Goal: Obtain resource: Obtain resource

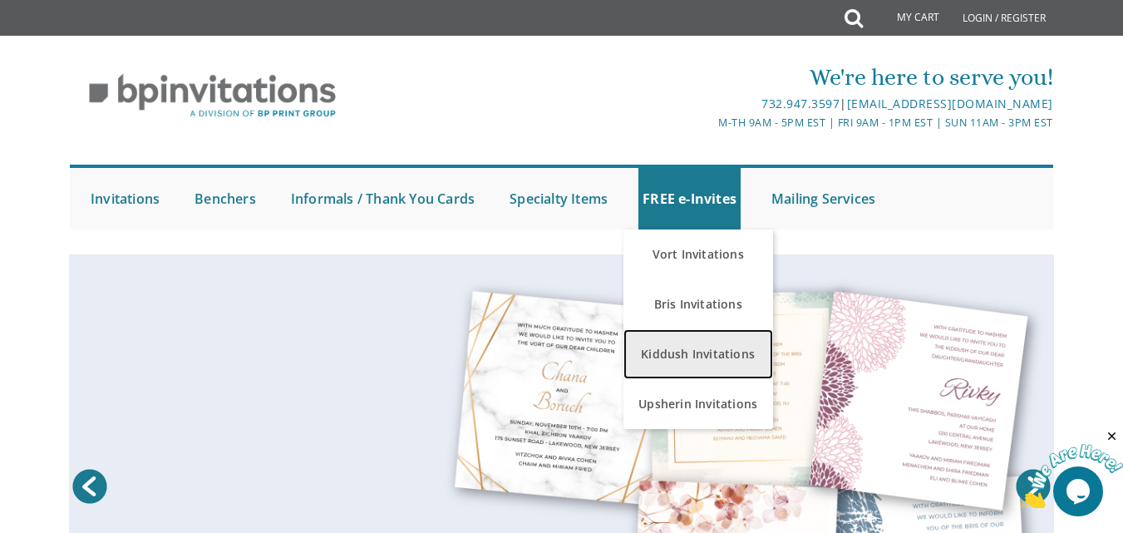
click at [717, 354] on link "Kiddush Invitations" at bounding box center [698, 354] width 150 height 50
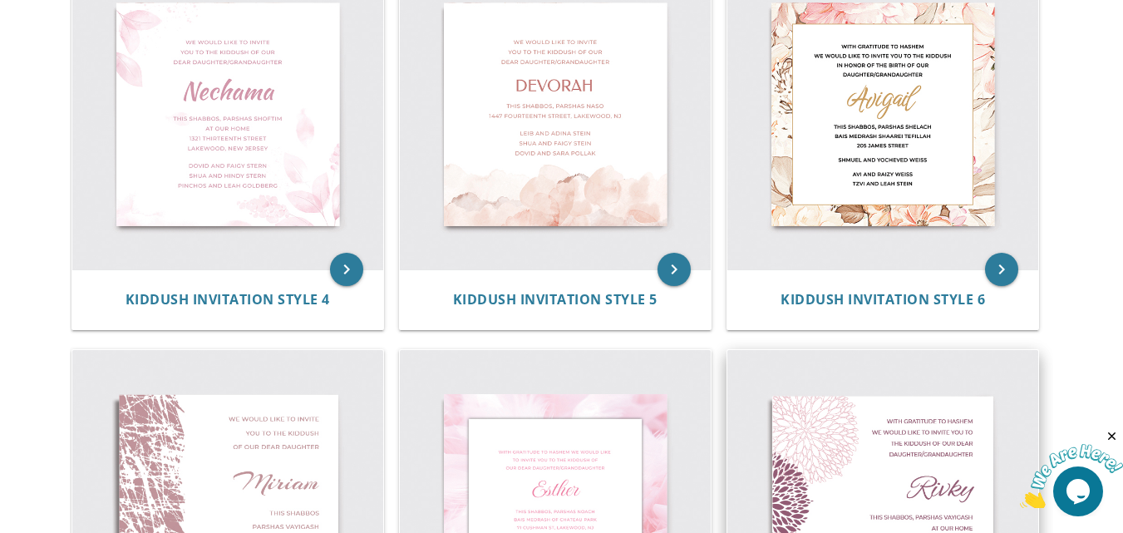
scroll to position [791, 0]
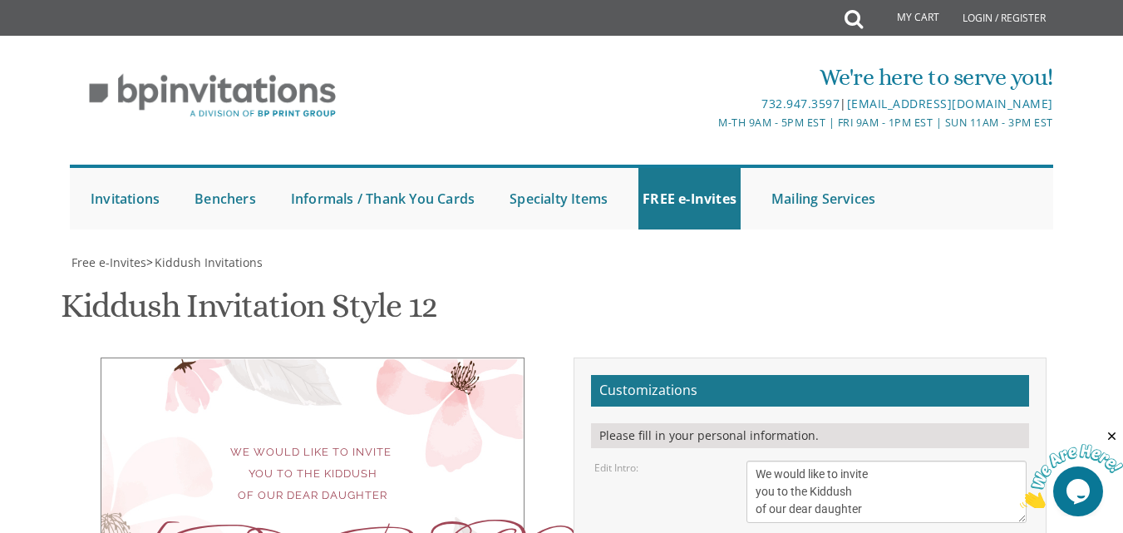
scroll to position [416, 0]
type input "rsilver5765@gmail.com"
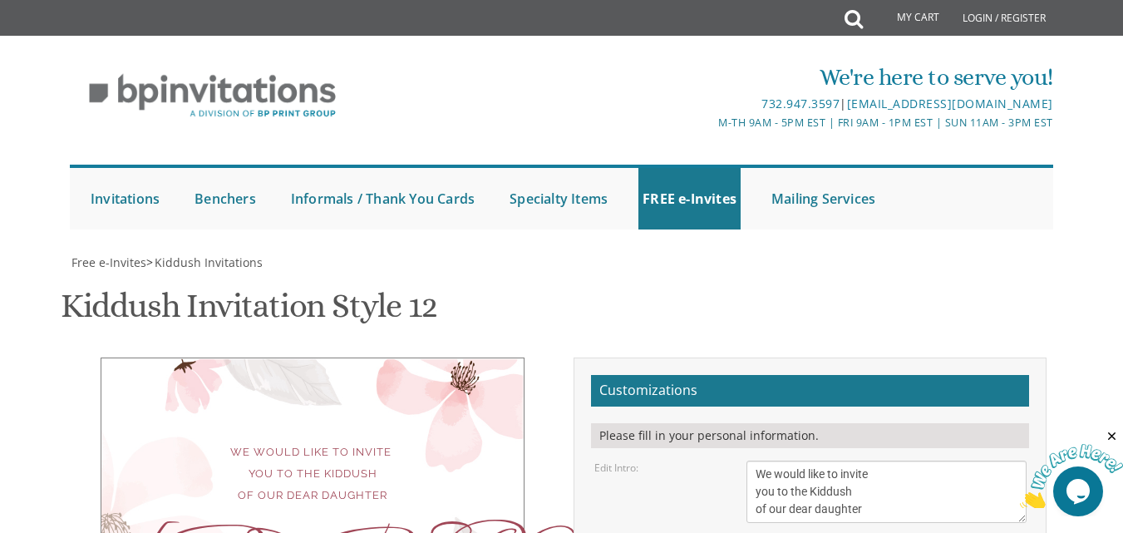
scroll to position [249, 0]
drag, startPoint x: 793, startPoint y: 341, endPoint x: 742, endPoint y: 323, distance: 53.6
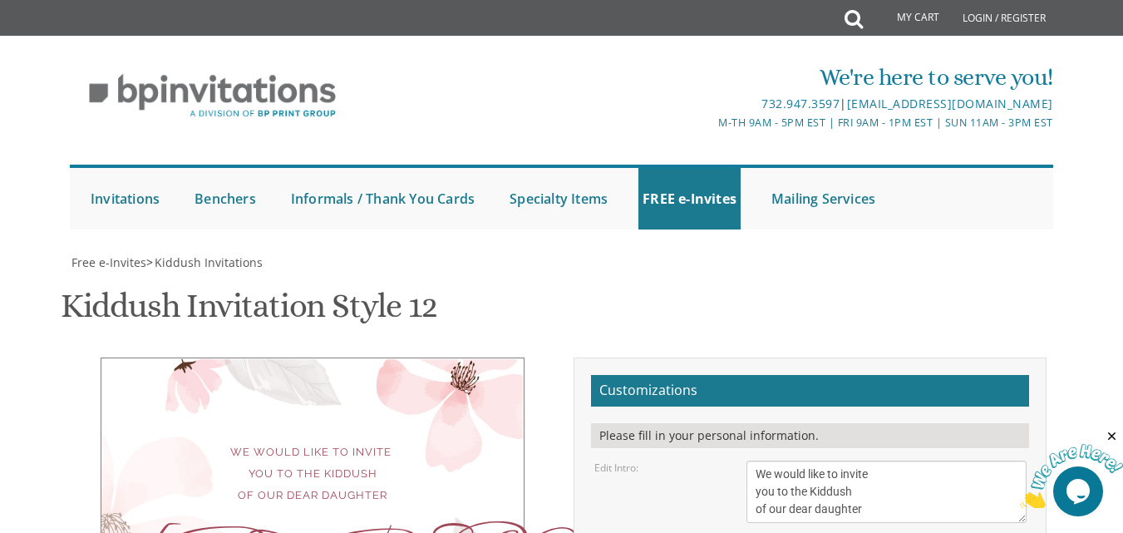
type textarea "gitty"
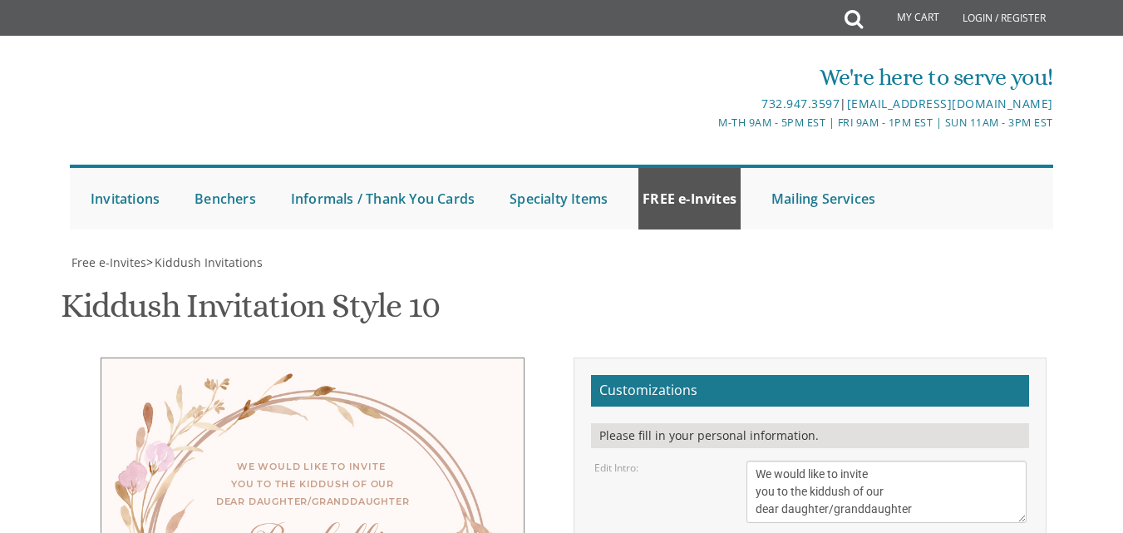
scroll to position [333, 0]
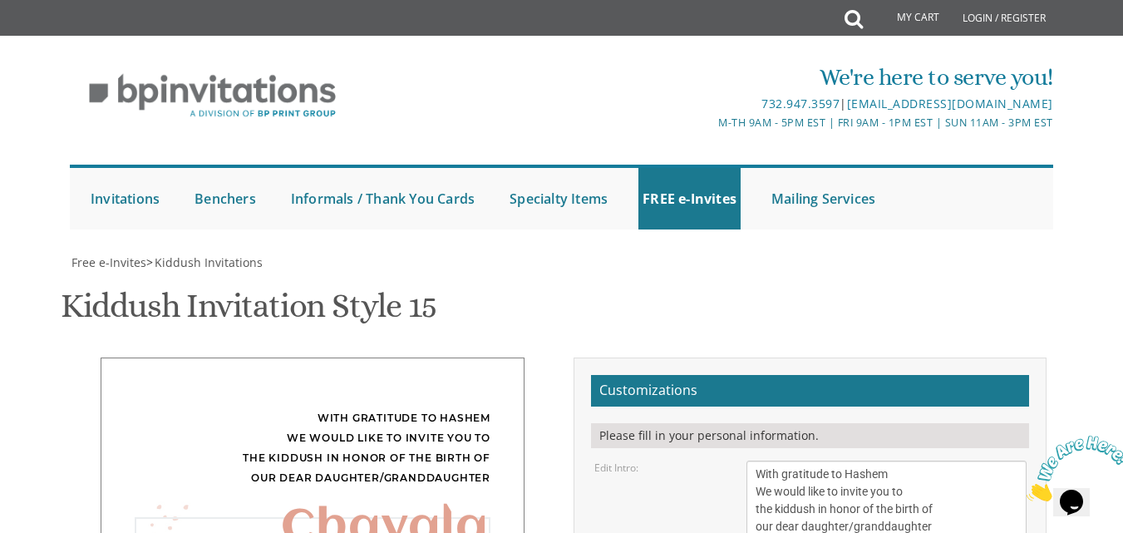
drag, startPoint x: 816, startPoint y: 365, endPoint x: 747, endPoint y: 343, distance: 72.3
type textarea "[PERSON_NAME]"
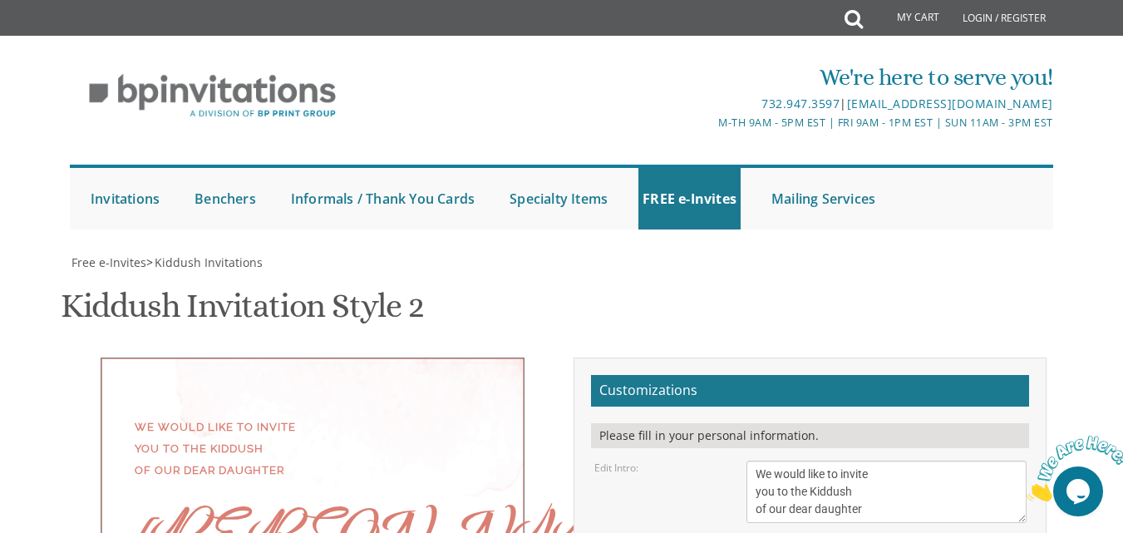
scroll to position [333, 0]
drag, startPoint x: 924, startPoint y: 273, endPoint x: 707, endPoint y: 235, distance: 220.3
type textarea "[PERSON_NAME]"
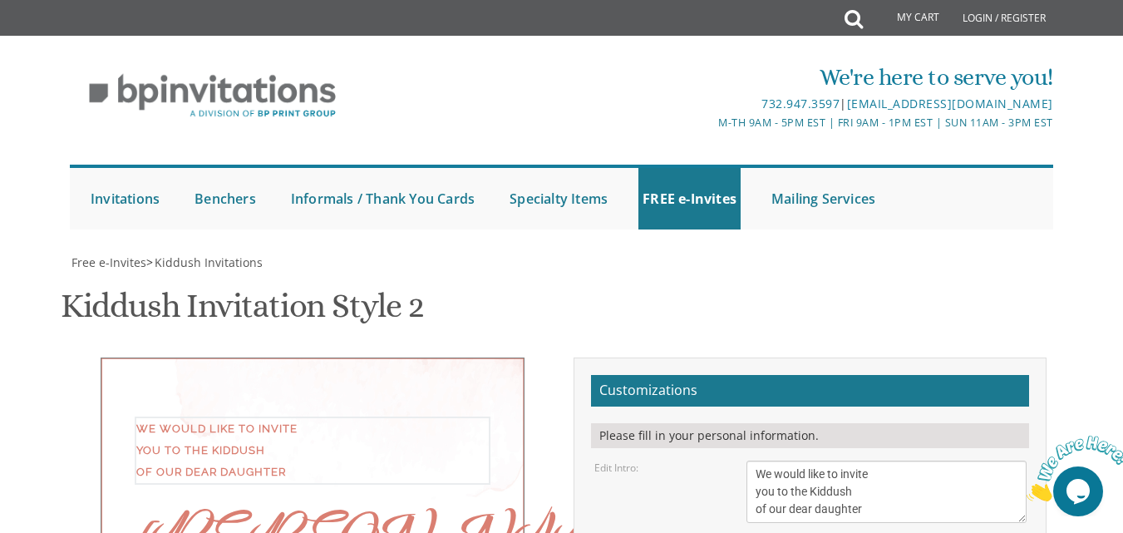
click at [755, 461] on textarea "We would like to invite you to the Kiddush of our dear daughter" at bounding box center [886, 492] width 279 height 62
click at [754, 461] on textarea "We would like to invite you to the Kiddush of our dear daughter" at bounding box center [886, 492] width 279 height 62
click at [932, 461] on textarea "We would like to invite you to the Kiddush of our dear daughter" at bounding box center [886, 492] width 279 height 62
click at [874, 461] on textarea "We would like to invite you to the Kiddush of our dear daughter" at bounding box center [886, 492] width 279 height 62
type textarea "With much gratitude to Hashem We would like to invite you to the Kiddush of our…"
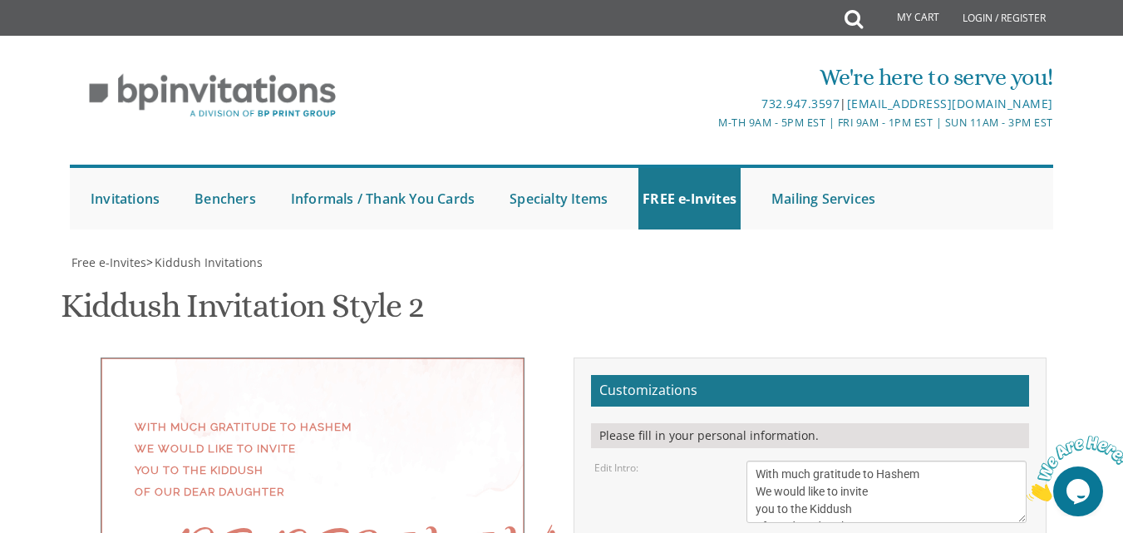
drag, startPoint x: 798, startPoint y: 329, endPoint x: 843, endPoint y: 332, distance: 45.0
drag, startPoint x: 861, startPoint y: 348, endPoint x: 742, endPoint y: 340, distance: 120.0
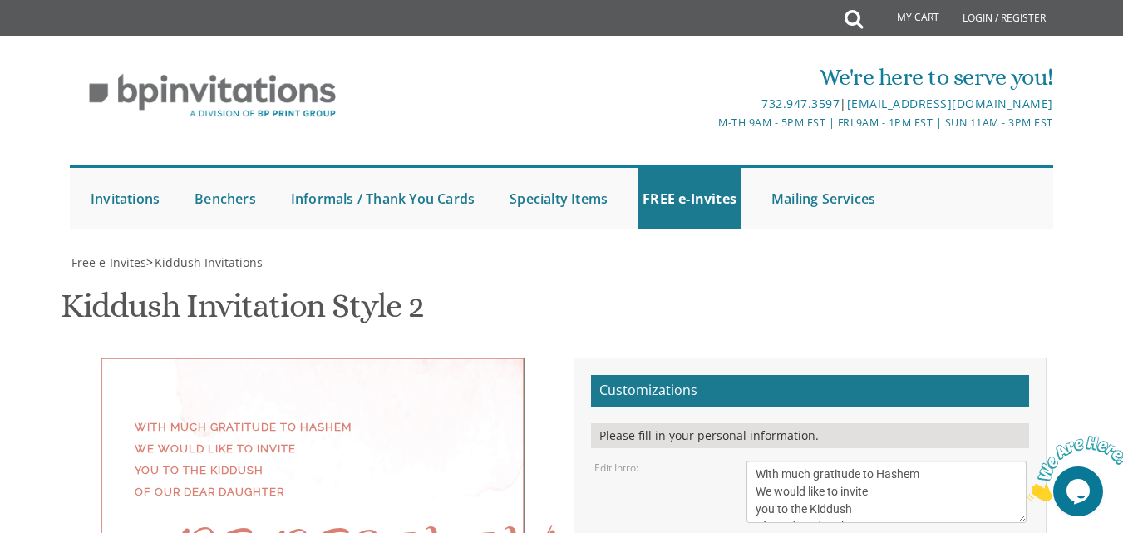
drag, startPoint x: 799, startPoint y: 342, endPoint x: 752, endPoint y: 342, distance: 46.6
drag, startPoint x: 1017, startPoint y: 325, endPoint x: 949, endPoint y: 323, distance: 68.2
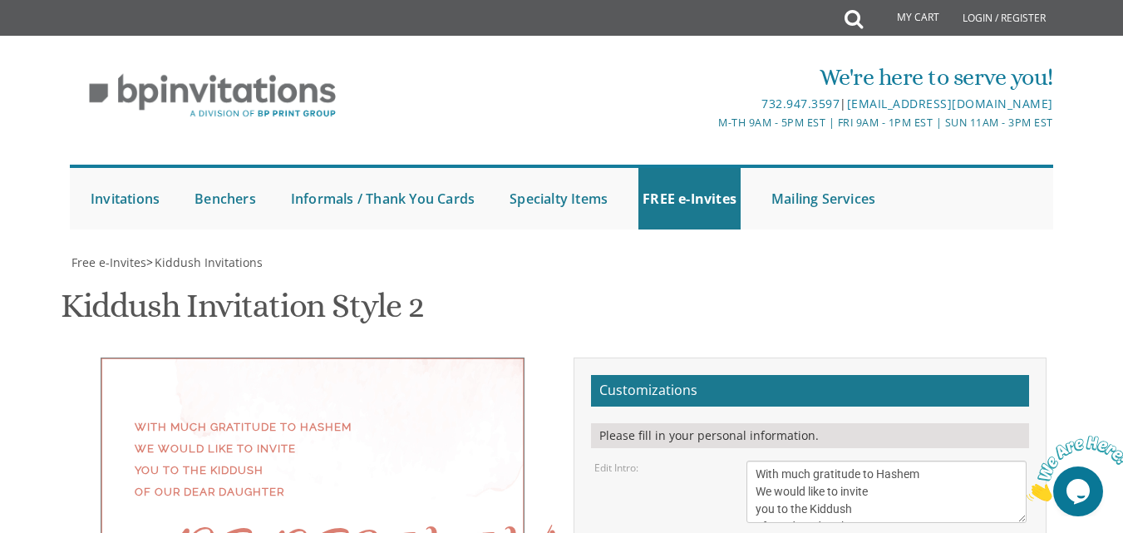
drag, startPoint x: 875, startPoint y: 342, endPoint x: 740, endPoint y: 343, distance: 135.5
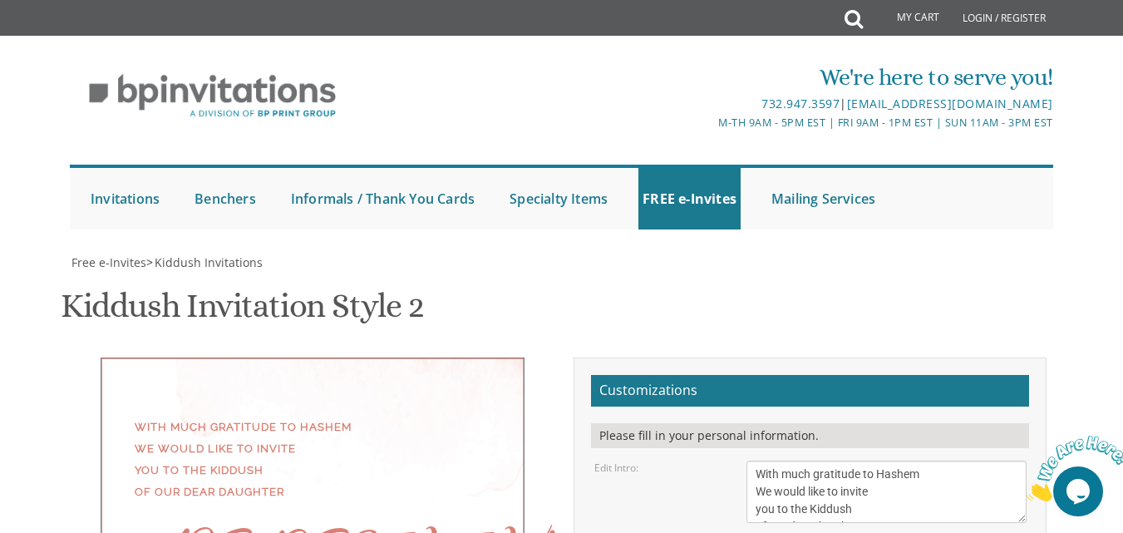
type textarea "This Shabbos, Parshas Shoftim Men: Beis Elimelech 105 E. Harvard St. Ladies: 16…"
type textarea "Y"
type textarea "Shloime And risa basch"
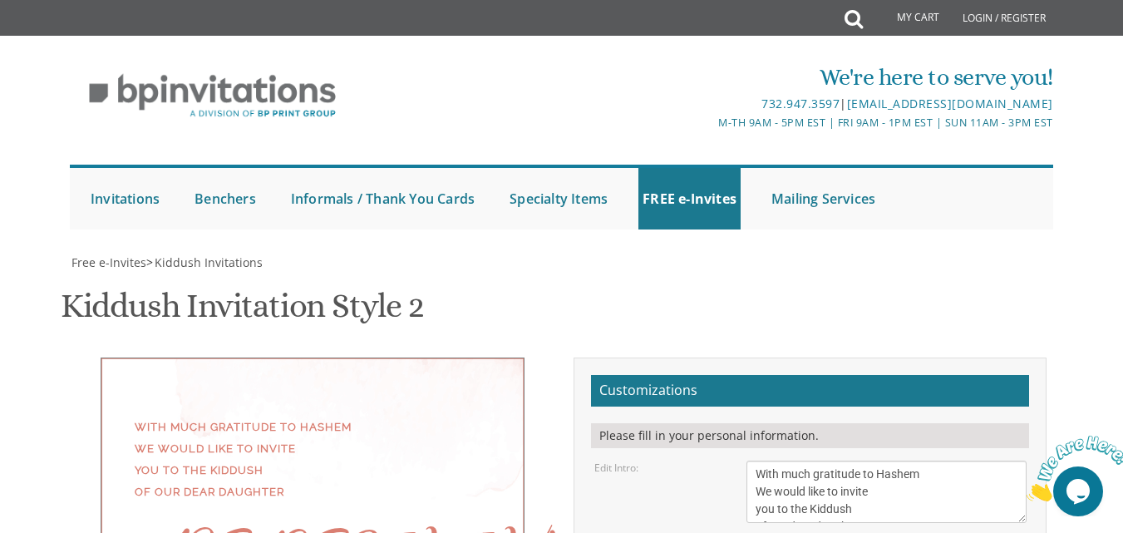
drag, startPoint x: 371, startPoint y: 298, endPoint x: 134, endPoint y: 403, distance: 259.0
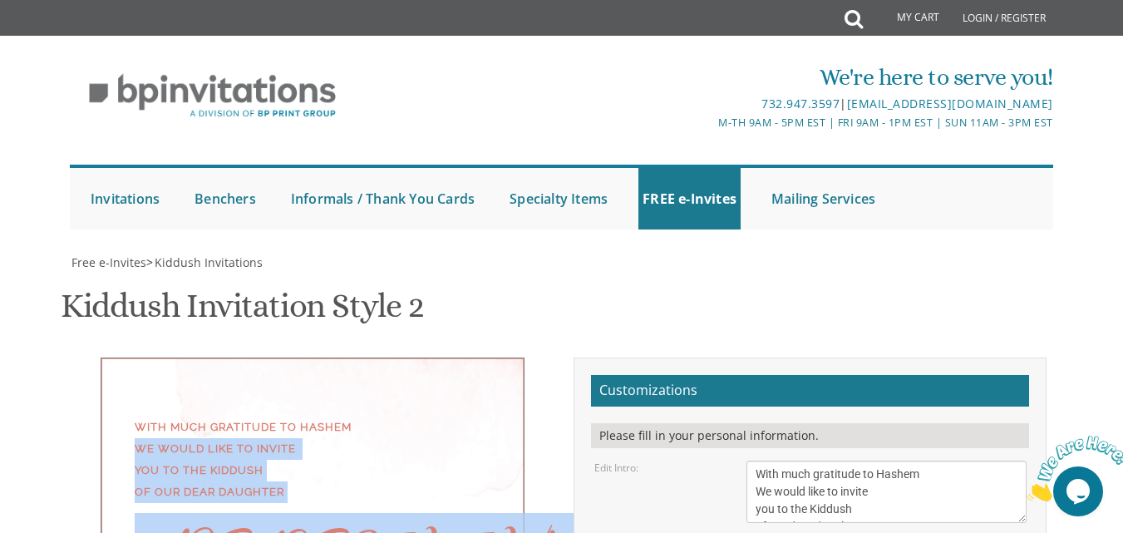
drag, startPoint x: 288, startPoint y: 352, endPoint x: 129, endPoint y: 96, distance: 302.4
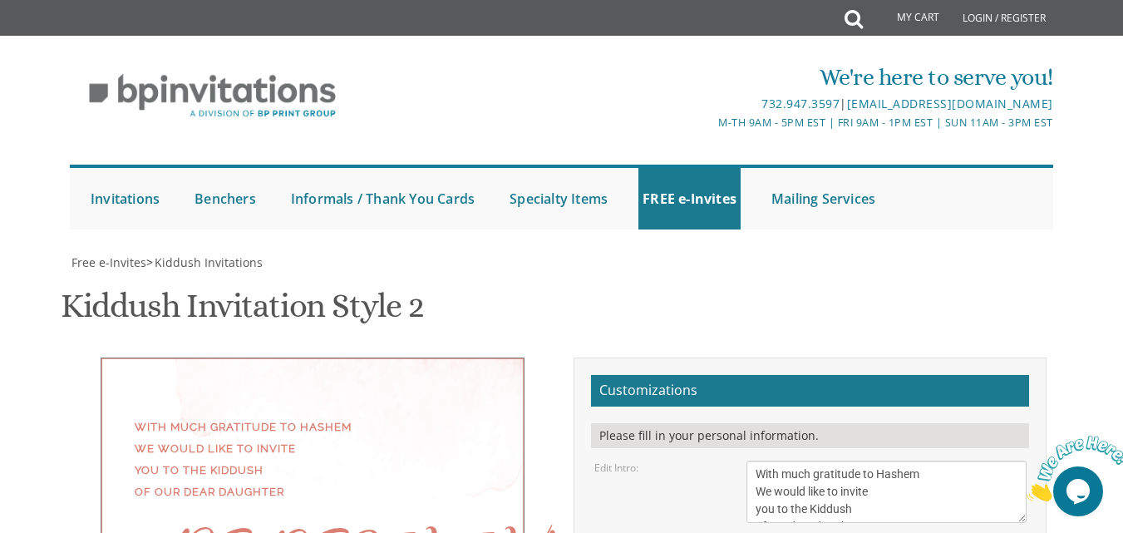
drag, startPoint x: 136, startPoint y: 76, endPoint x: 125, endPoint y: 106, distance: 31.0
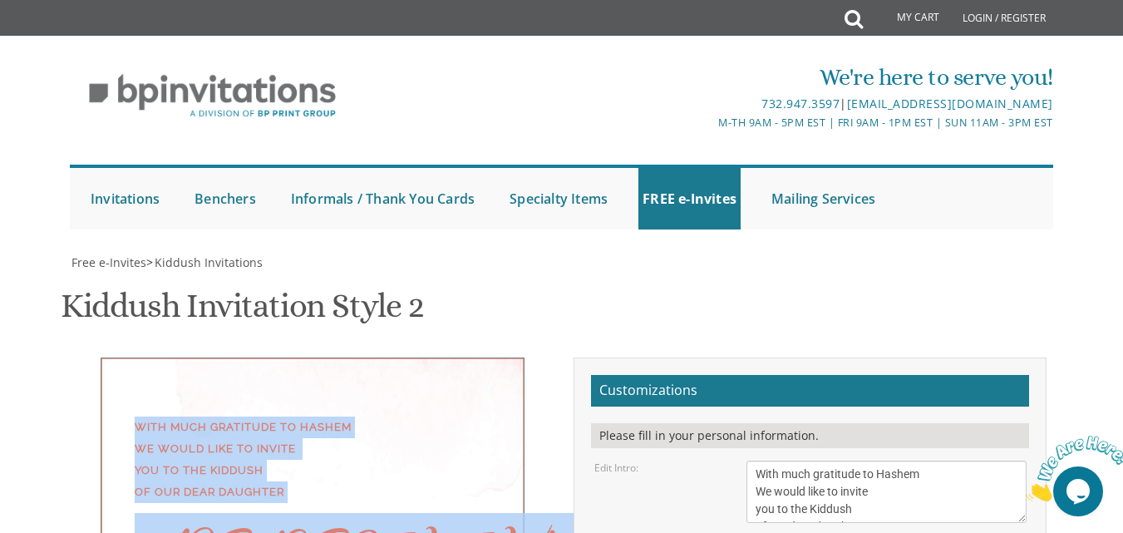
drag, startPoint x: 136, startPoint y: 86, endPoint x: 149, endPoint y: 397, distance: 310.3
click at [430, 416] on div "With much gratitude to Hashem We would like to invite you to the Kiddush of our…" at bounding box center [313, 459] width 356 height 86
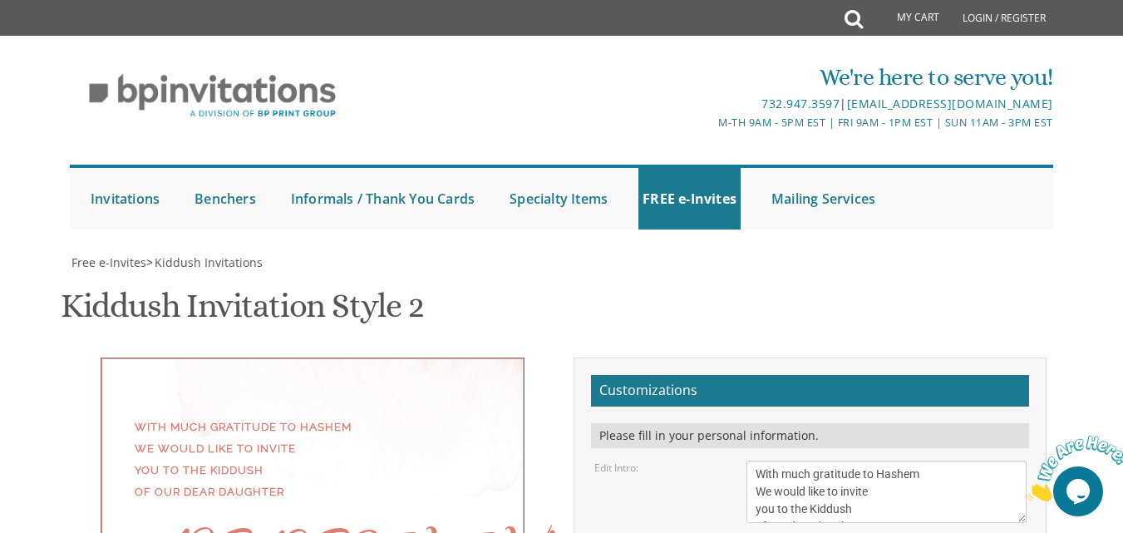
click at [429, 416] on div "With much gratitude to Hashem We would like to invite you to the Kiddush of our…" at bounding box center [313, 459] width 356 height 86
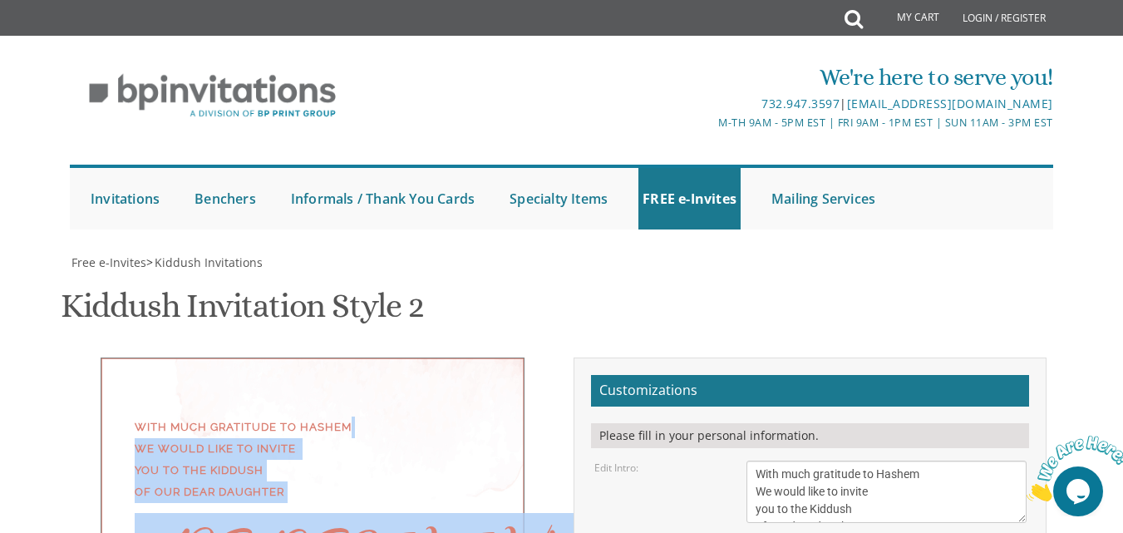
drag, startPoint x: 349, startPoint y: 89, endPoint x: 288, endPoint y: 407, distance: 324.1
click at [383, 416] on div "With much gratitude to Hashem We would like to invite you to the Kiddush of our…" at bounding box center [313, 459] width 356 height 86
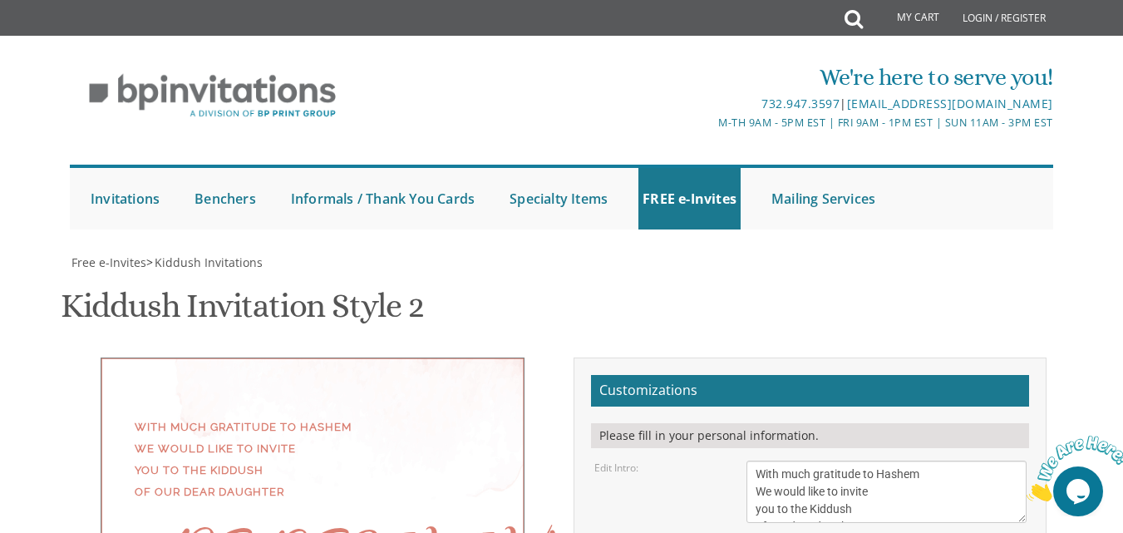
drag, startPoint x: 131, startPoint y: 82, endPoint x: 130, endPoint y: 93, distance: 10.8
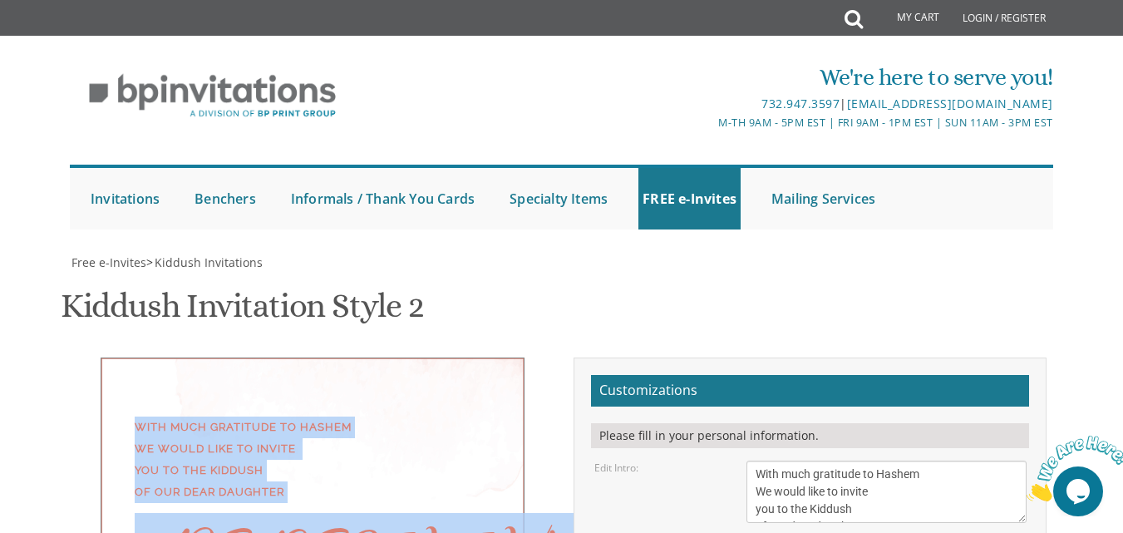
drag, startPoint x: 140, startPoint y: 91, endPoint x: 308, endPoint y: 372, distance: 327.3
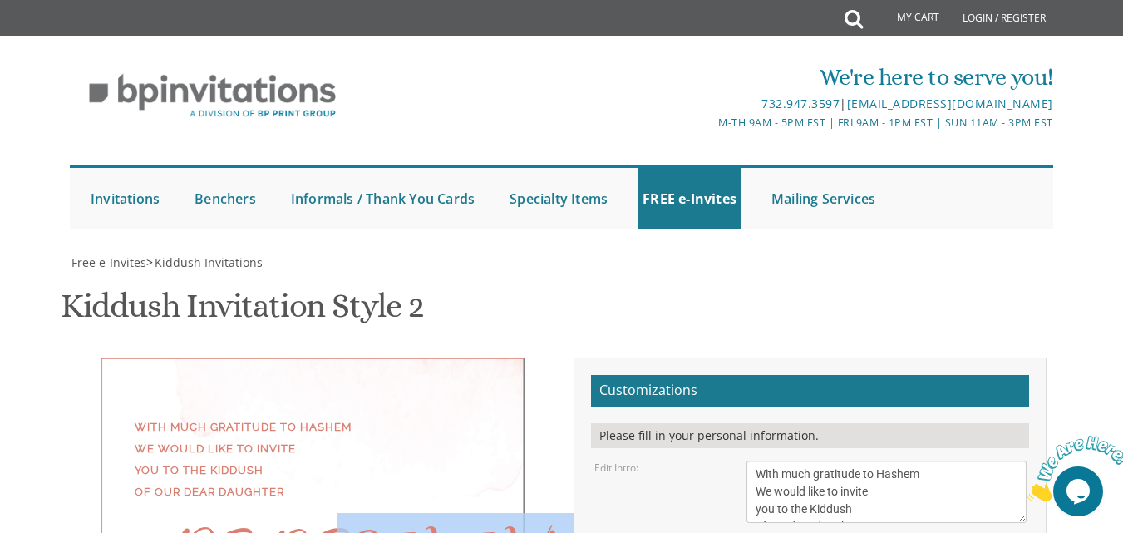
drag, startPoint x: 429, startPoint y: 181, endPoint x: 308, endPoint y: 349, distance: 206.7
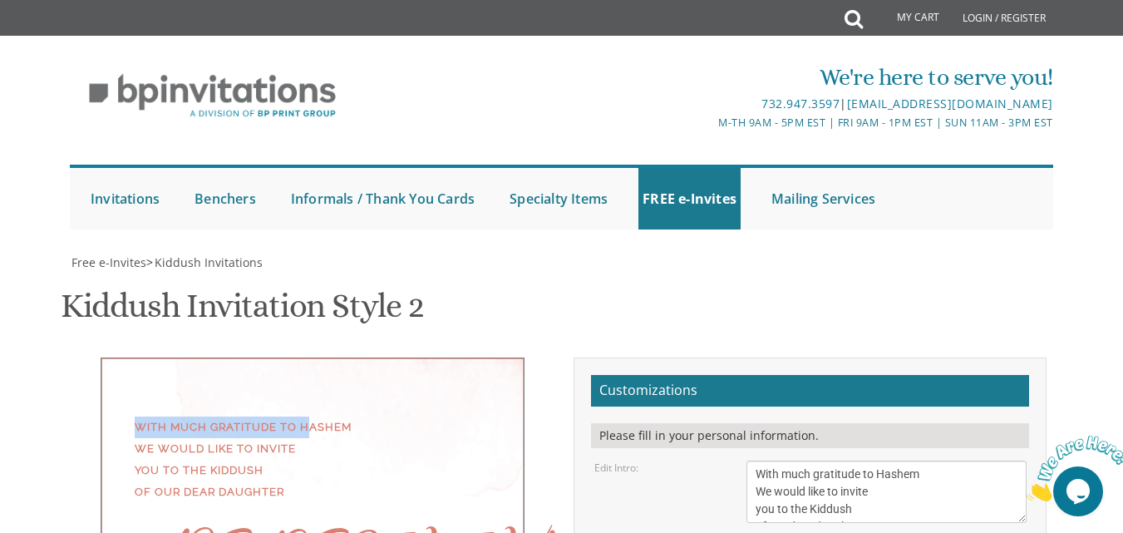
drag, startPoint x: 308, startPoint y: 17, endPoint x: 10, endPoint y: 61, distance: 300.7
click at [389, 416] on div "With much gratitude to Hashem We would like to invite you to the Kiddush of our…" at bounding box center [313, 459] width 356 height 86
click at [427, 416] on div "With much gratitude to Hashem We would like to invite you to the Kiddush of our…" at bounding box center [313, 459] width 356 height 86
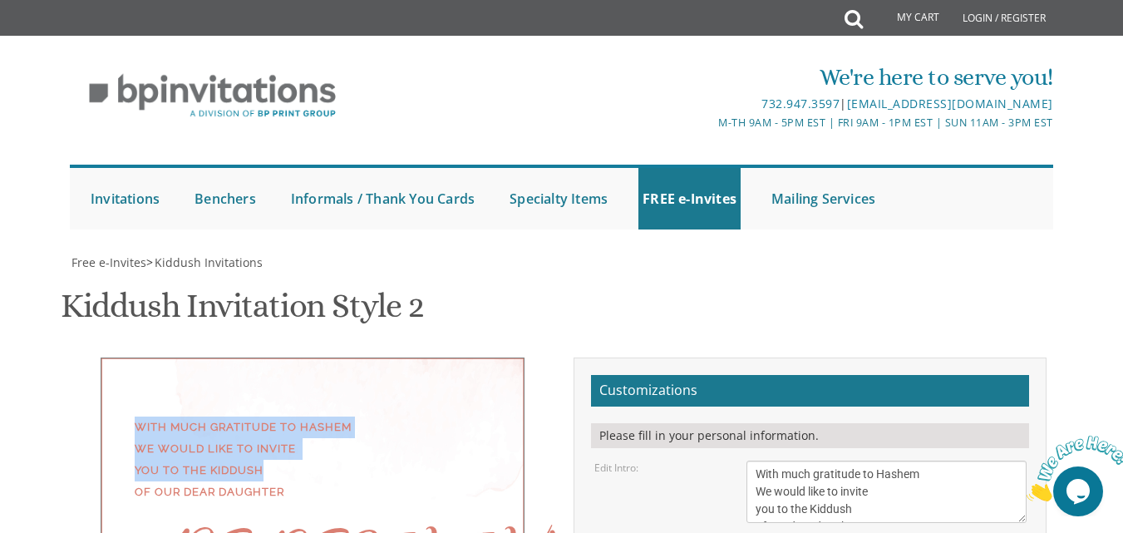
drag, startPoint x: 136, startPoint y: 68, endPoint x: 234, endPoint y: 106, distance: 105.3
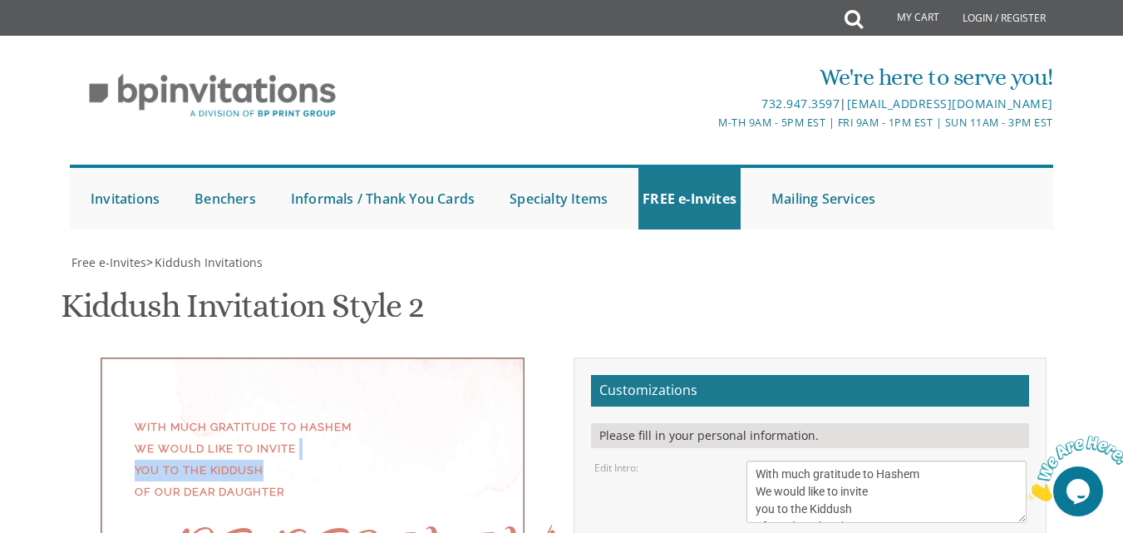
drag, startPoint x: 309, startPoint y: 114, endPoint x: 303, endPoint y: 133, distance: 20.0
click at [303, 416] on div "With much gratitude to Hashem We would like to invite you to the Kiddush of our…" at bounding box center [313, 459] width 356 height 86
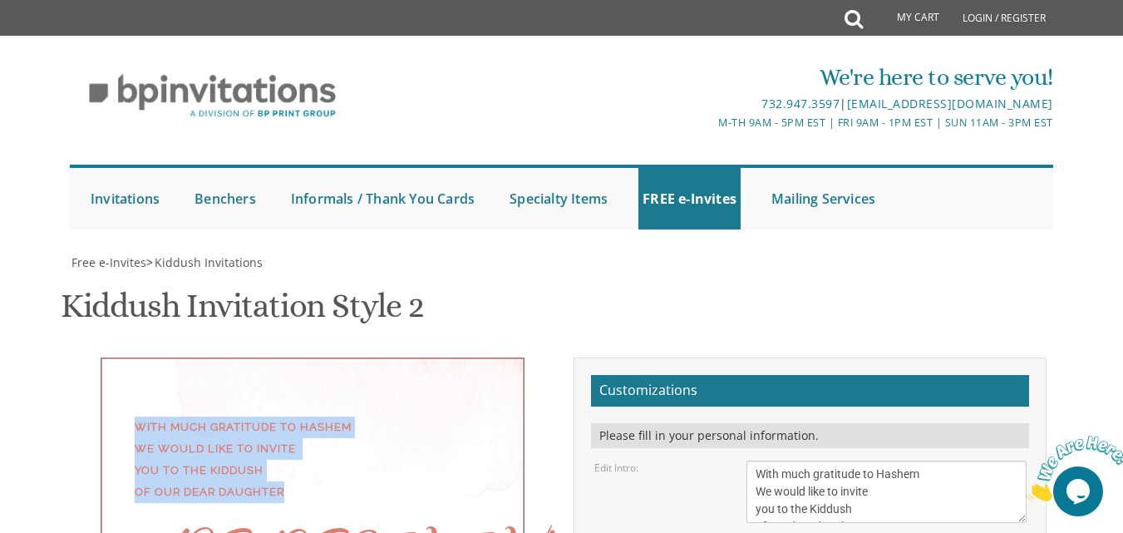
drag, startPoint x: 128, startPoint y: 85, endPoint x: 309, endPoint y: 160, distance: 196.1
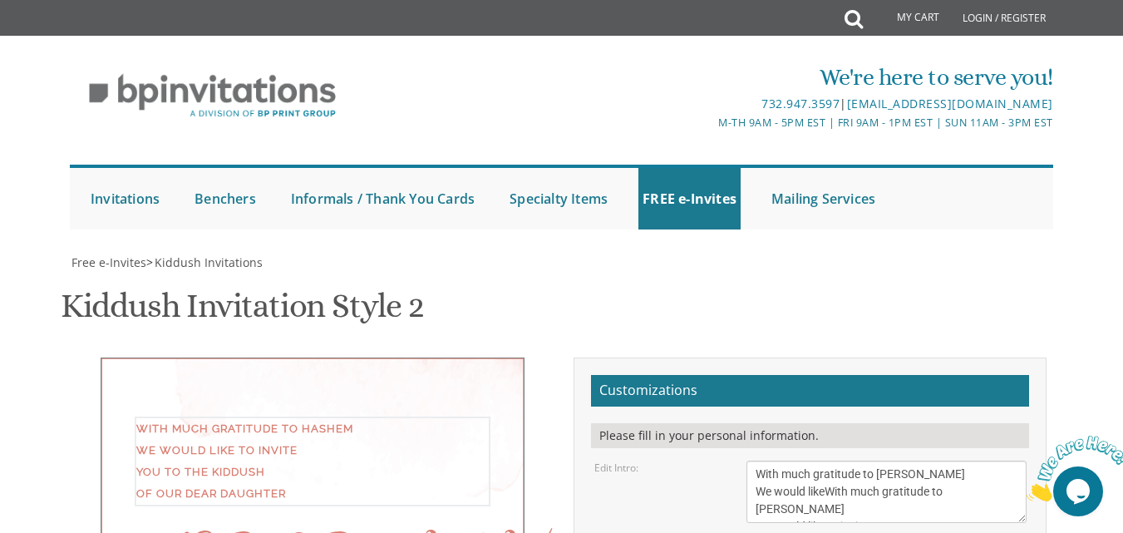
click at [1003, 461] on textarea "We would like to invite you to the Kiddush of our dear daughter" at bounding box center [886, 492] width 279 height 62
click at [659, 461] on div "Edit Intro: We would like to invite you to the Kiddush of our dear daughter" at bounding box center [810, 492] width 456 height 62
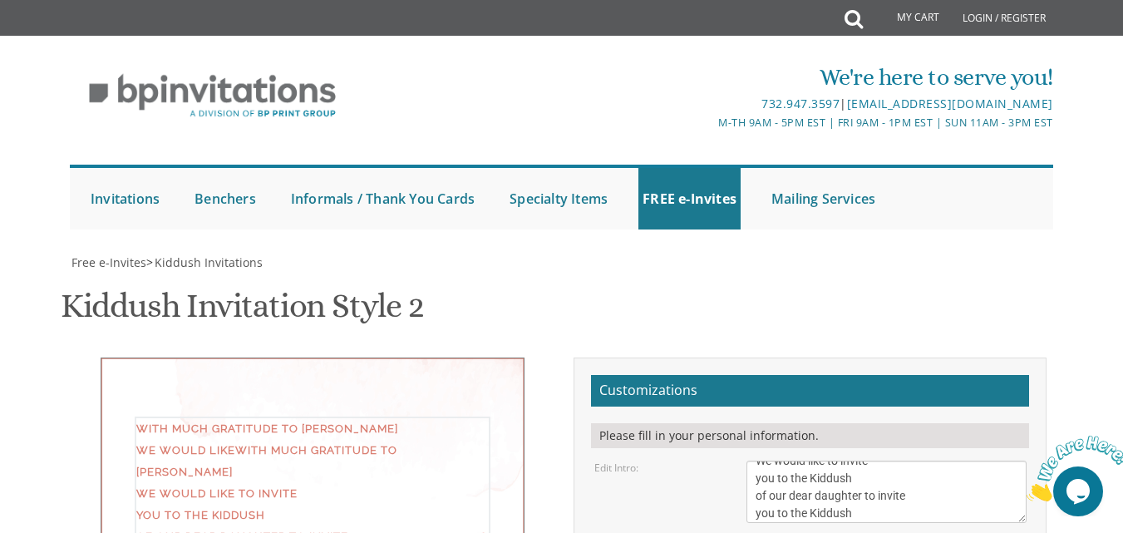
scroll to position [70, 0]
drag, startPoint x: 913, startPoint y: 142, endPoint x: 862, endPoint y: 170, distance: 58.1
click at [862, 461] on textarea "We would like to invite you to the Kiddush of our dear daughter" at bounding box center [886, 492] width 279 height 62
drag, startPoint x: 914, startPoint y: 174, endPoint x: 868, endPoint y: 183, distance: 47.4
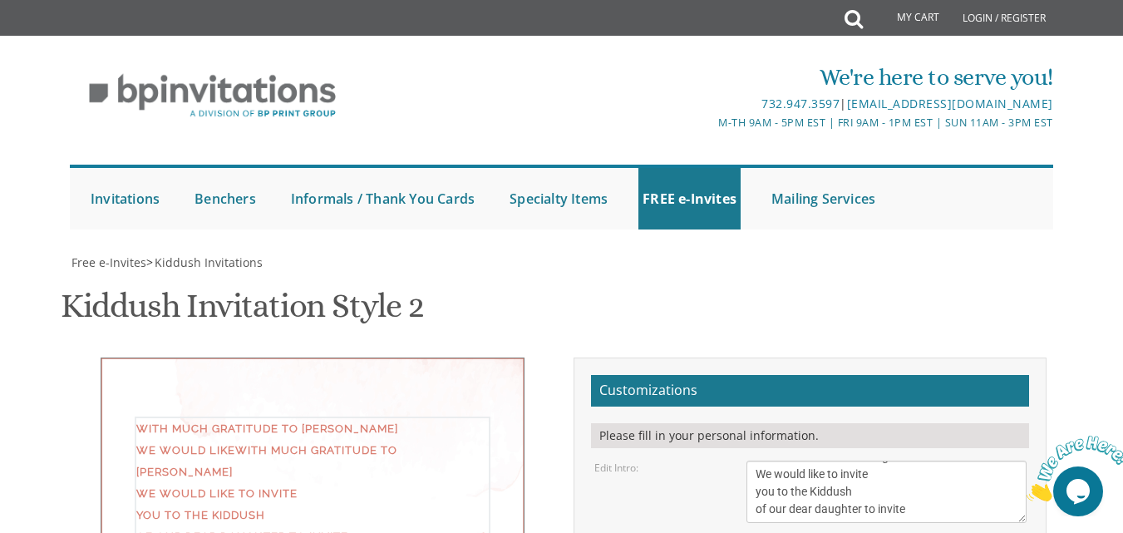
click at [868, 461] on textarea "We would like to invite you to the Kiddush of our dear daughter" at bounding box center [886, 492] width 279 height 62
click at [348, 416] on div "With much gratitude to Hashem We would likeWith much gratitude to Hashem We wou…" at bounding box center [313, 470] width 356 height 108
drag, startPoint x: 828, startPoint y: 239, endPoint x: 998, endPoint y: 235, distance: 170.5
click at [998, 461] on textarea "We would like to invite you to the Kiddush of our dear daughter" at bounding box center [886, 492] width 279 height 62
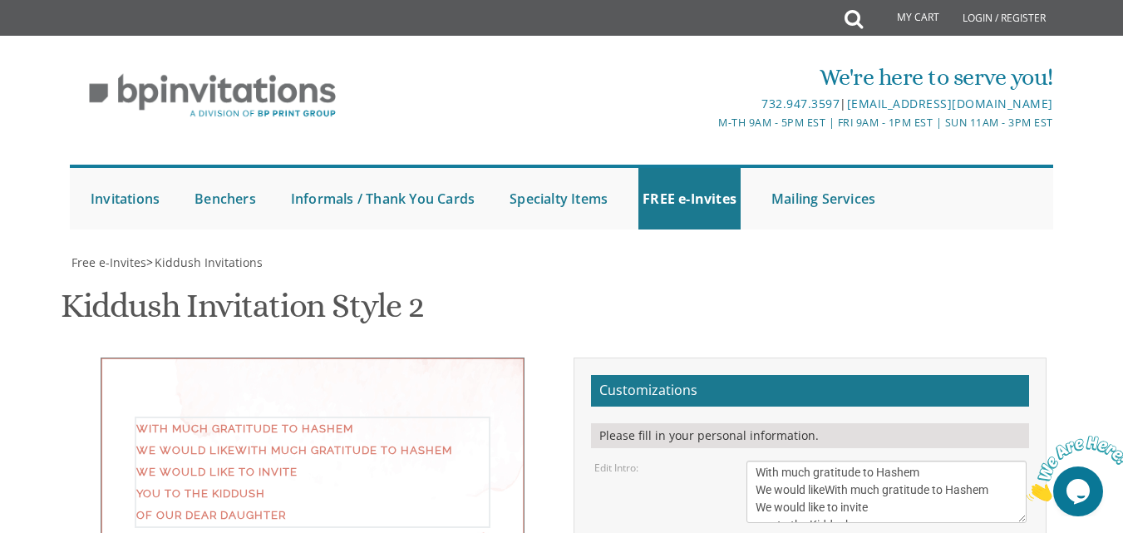
drag, startPoint x: 753, startPoint y: 234, endPoint x: 1010, endPoint y: 232, distance: 256.9
click at [1010, 461] on textarea "We would like to invite you to the Kiddush of our dear daughter" at bounding box center [886, 492] width 279 height 62
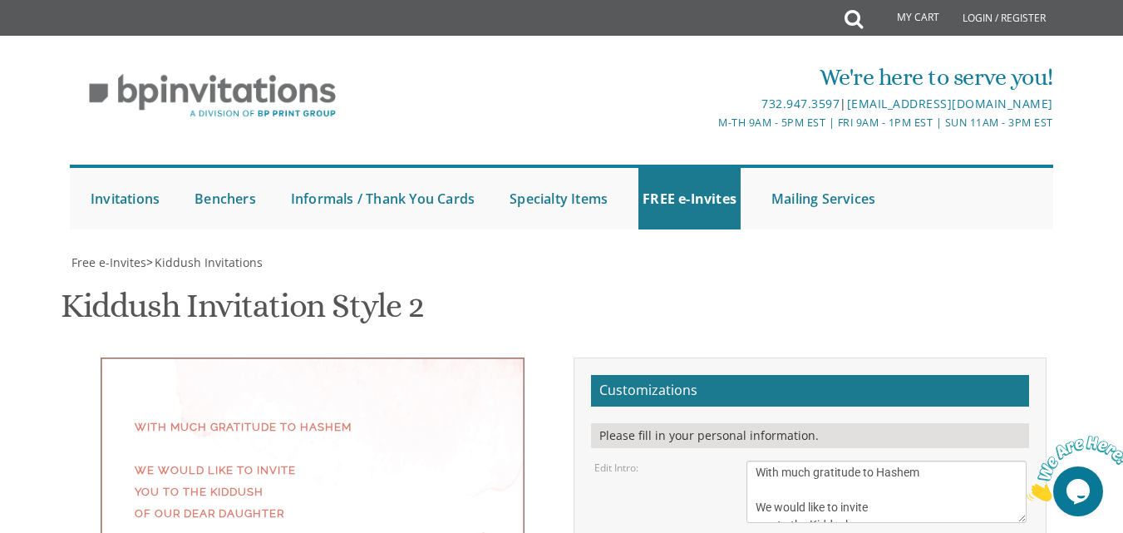
click at [418, 416] on div "With much gratitude to Hashem We would like to invite you to the Kiddush of our…" at bounding box center [313, 470] width 356 height 108
click at [889, 461] on textarea "We would like to invite you to the Kiddush of our dear daughter" at bounding box center [886, 492] width 279 height 62
click at [899, 461] on textarea "We would like to invite you to the Kiddush of our dear daughter" at bounding box center [886, 492] width 279 height 62
type textarea "With much gratitude to Hashem We would like to invite you to the Kiddush of our…"
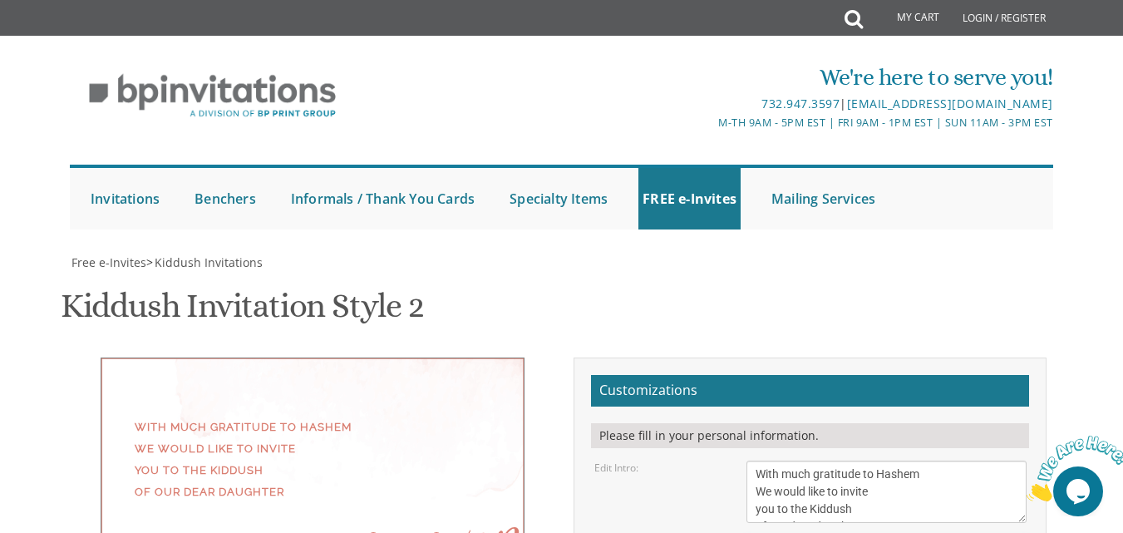
select select "70px"
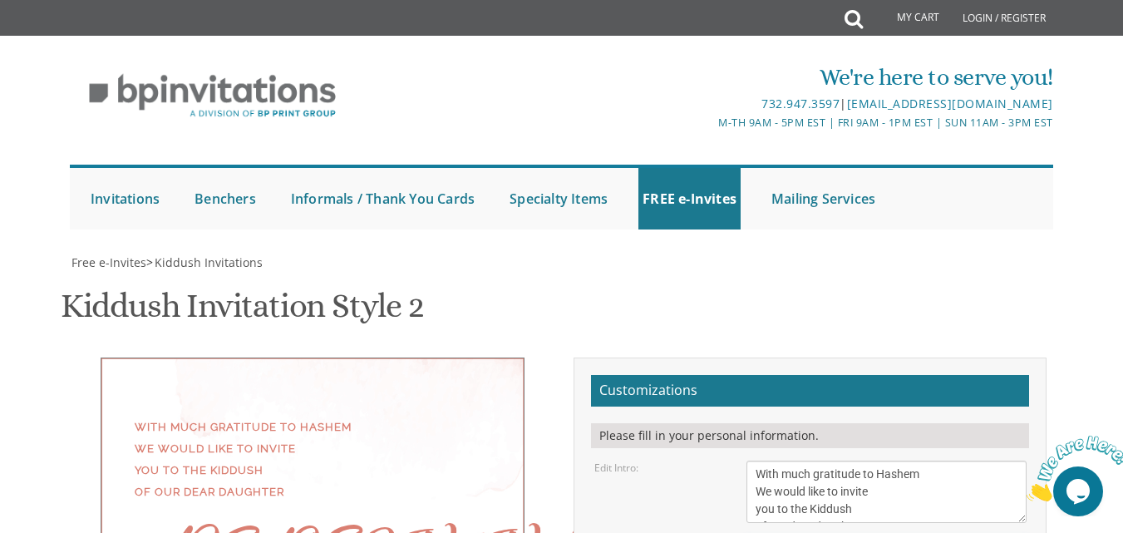
drag, startPoint x: 933, startPoint y: 305, endPoint x: 469, endPoint y: 444, distance: 484.2
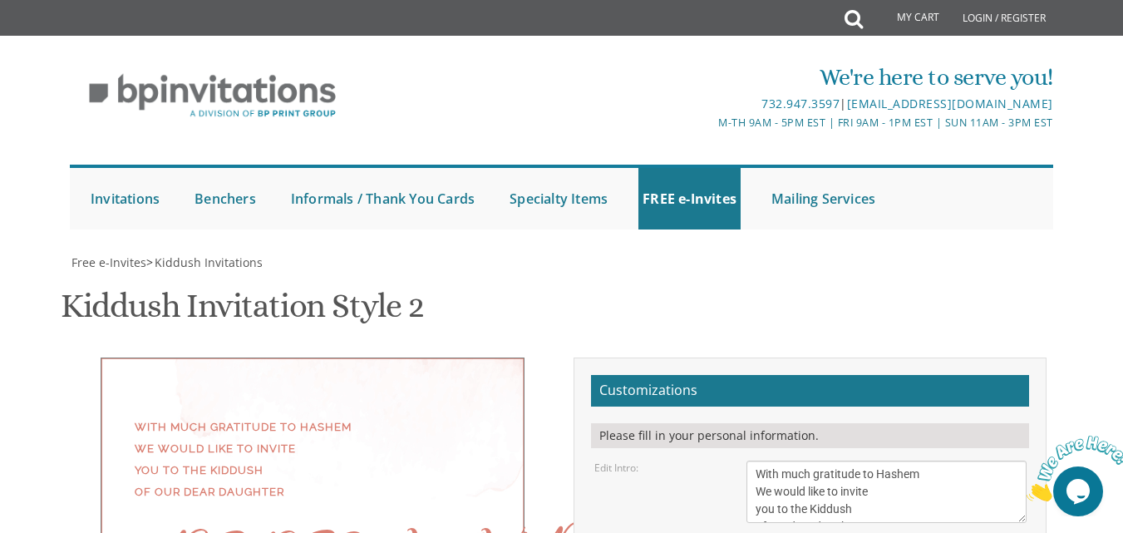
scroll to position [356, 0]
type textarea "This Shabbos, Parshas Shoftim Men: Beis Elimelech 105 E. Harvard St. Ladies: 16…"
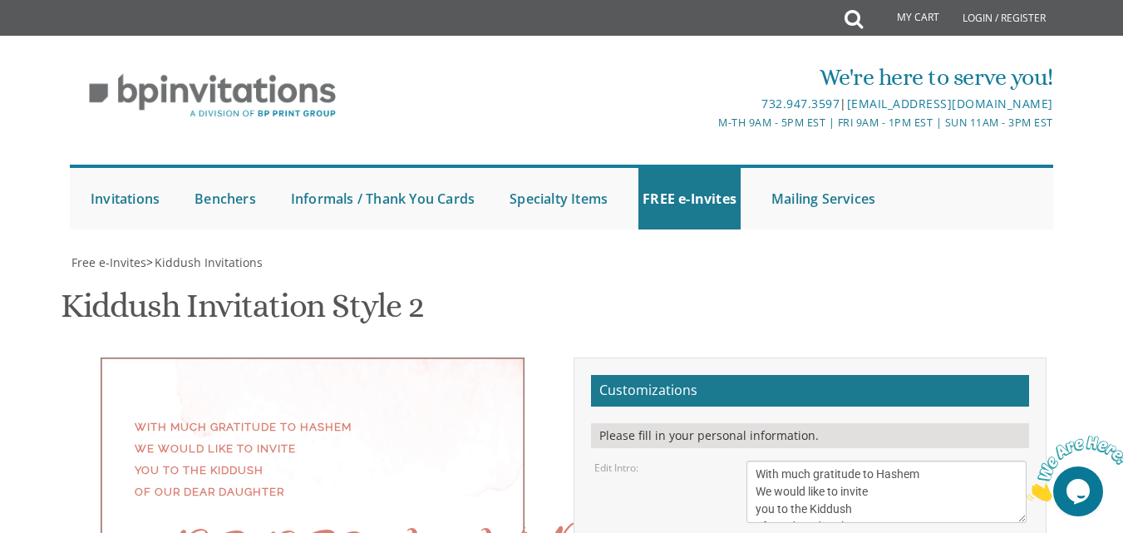
click at [857, 461] on textarea "We would like to invite you to the Kiddush of our dear daughter" at bounding box center [886, 492] width 279 height 62
drag, startPoint x: 888, startPoint y: 395, endPoint x: 717, endPoint y: 377, distance: 172.2
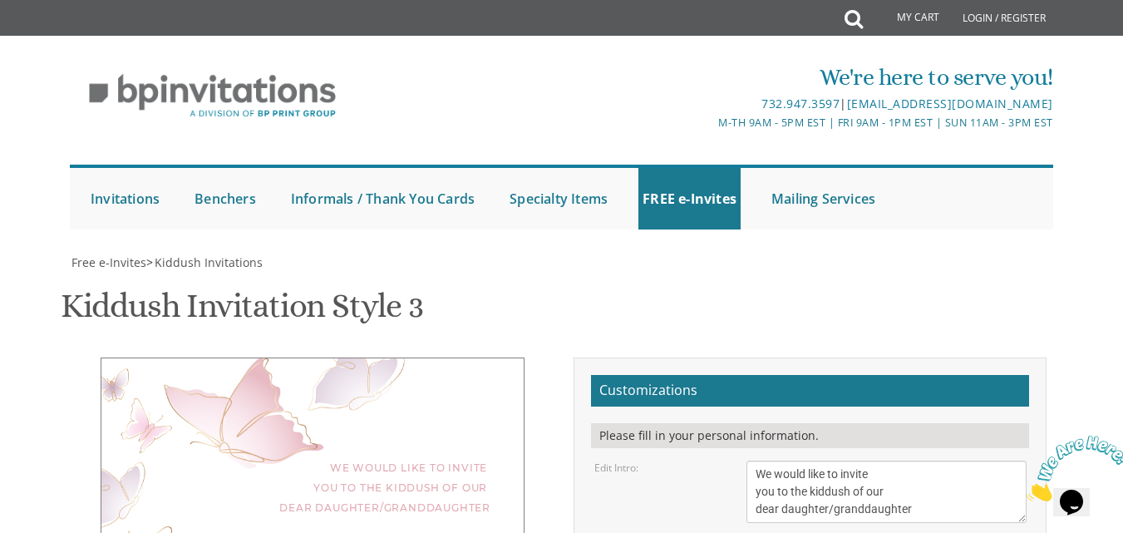
drag, startPoint x: 822, startPoint y: 257, endPoint x: 718, endPoint y: 244, distance: 104.8
type textarea "[PERSON_NAME]"
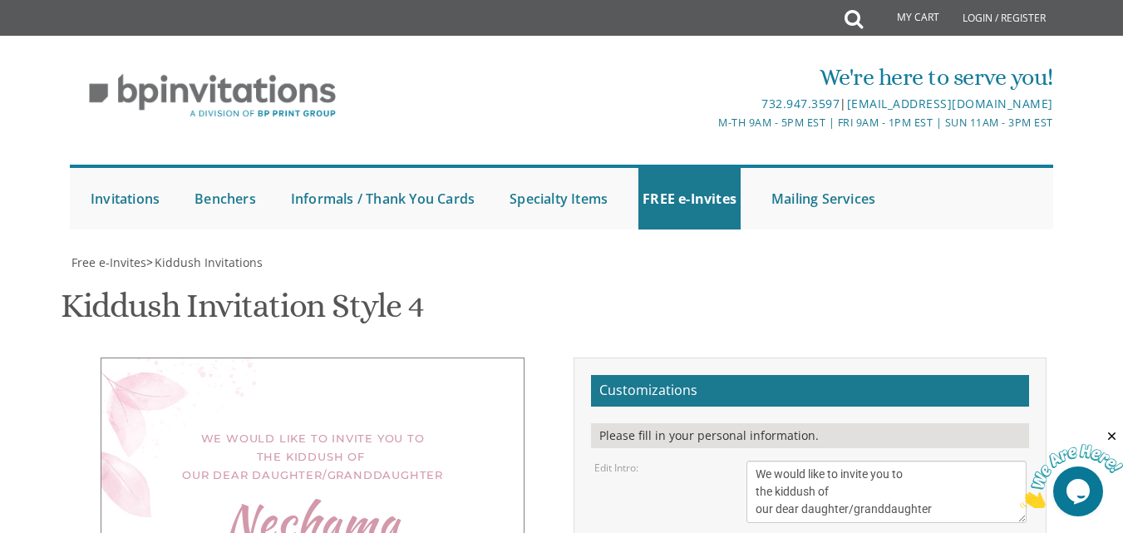
scroll to position [333, 0]
drag, startPoint x: 822, startPoint y: 267, endPoint x: 685, endPoint y: 264, distance: 137.2
type textarea "Gitty"
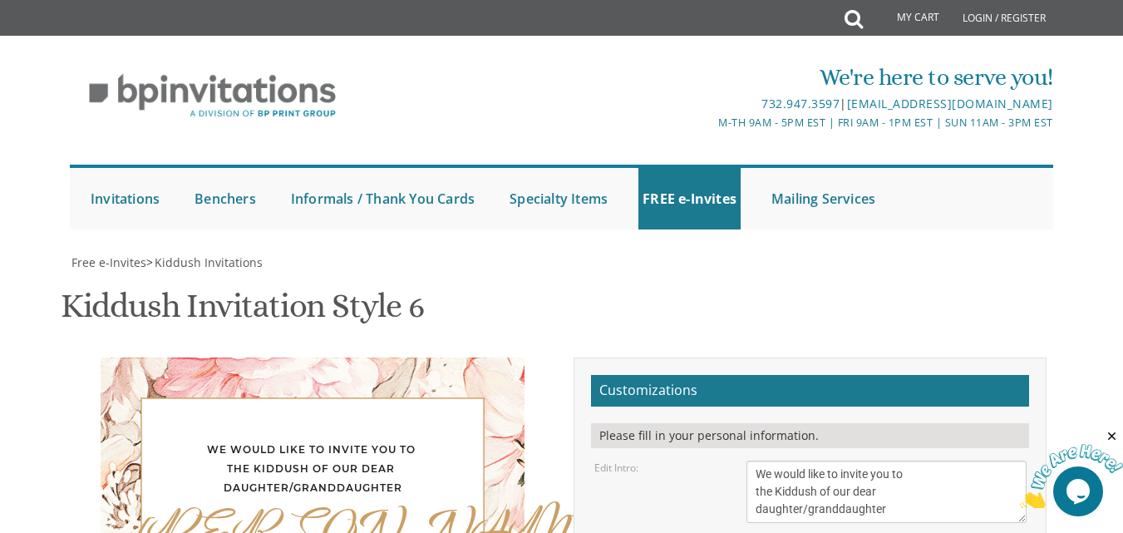
scroll to position [333, 0]
